Goal: Information Seeking & Learning: Understand process/instructions

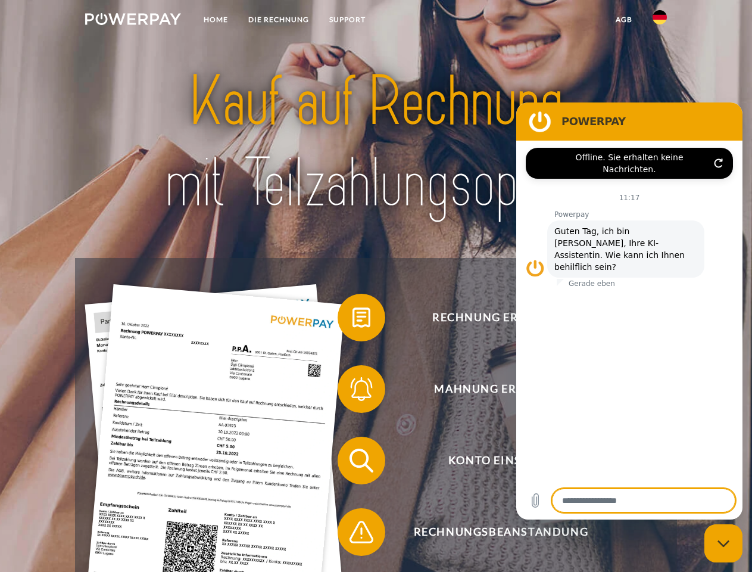
click at [133, 21] on img at bounding box center [133, 19] width 96 height 12
click at [660, 21] on img at bounding box center [659, 17] width 14 height 14
click at [623, 20] on link "agb" at bounding box center [623, 19] width 37 height 21
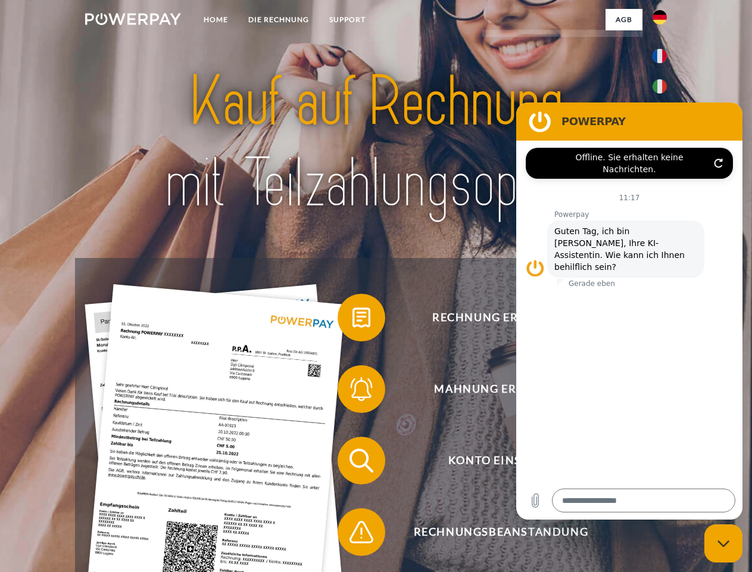
click at [352, 320] on span at bounding box center [344, 318] width 60 height 60
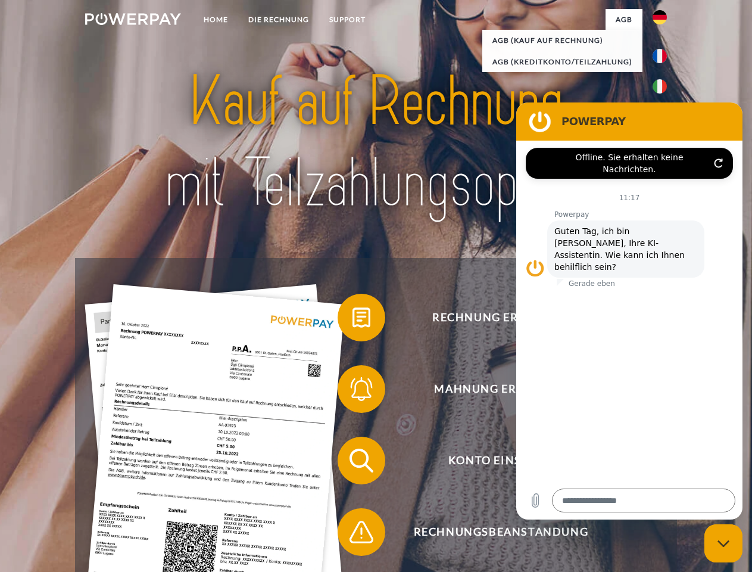
click at [352, 391] on span at bounding box center [344, 389] width 60 height 60
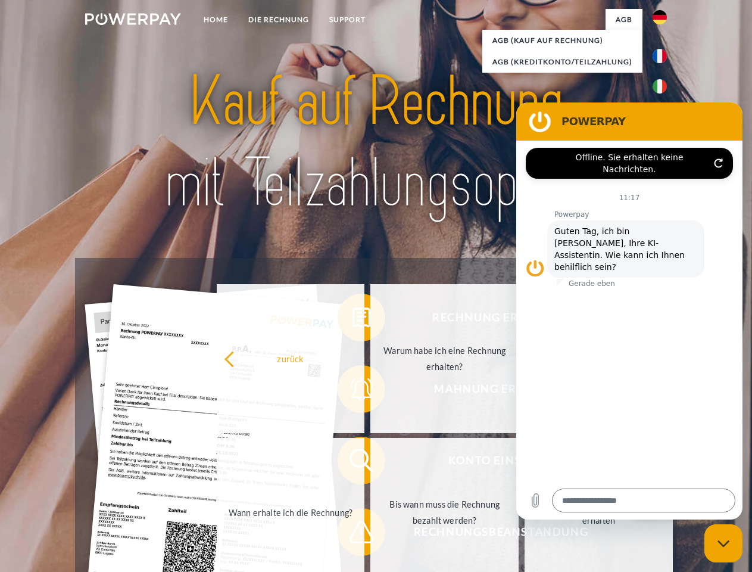
click at [370, 463] on link "Bis wann muss die Rechnung bezahlt werden?" at bounding box center [444, 512] width 148 height 149
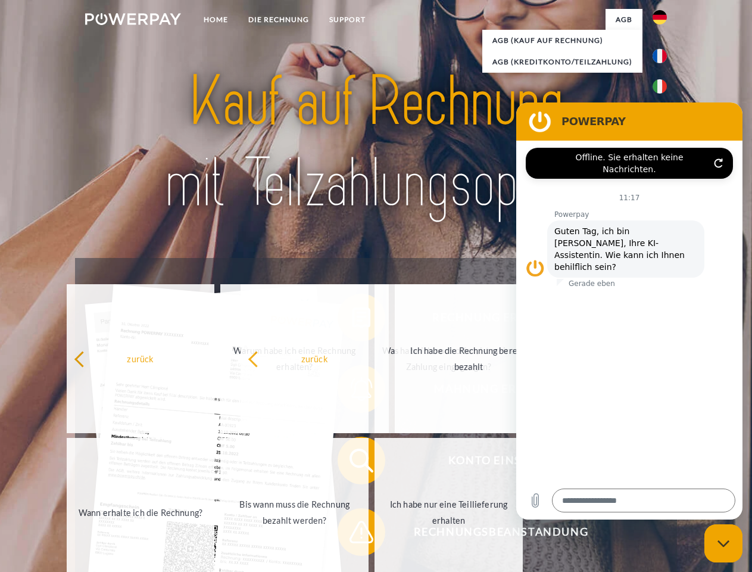
click at [352, 534] on span at bounding box center [344, 532] width 60 height 60
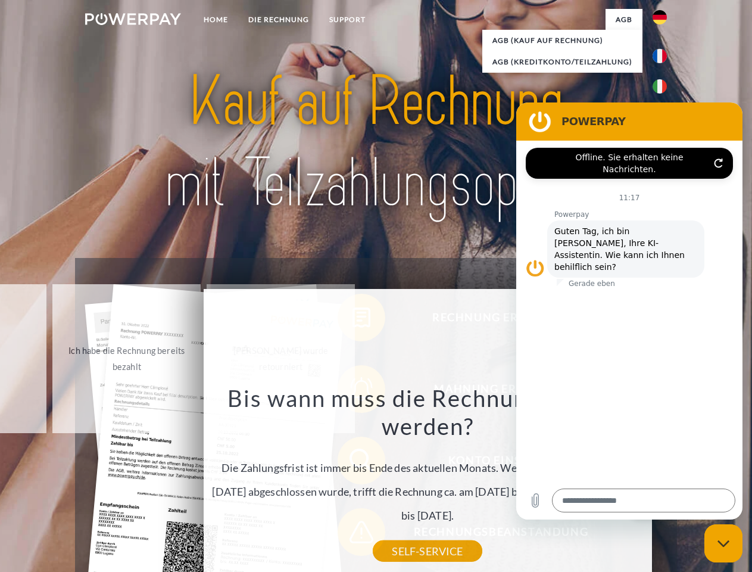
click at [723, 543] on icon "Messaging-Fenster schließen" at bounding box center [723, 543] width 13 height 8
type textarea "*"
